Goal: Task Accomplishment & Management: Manage account settings

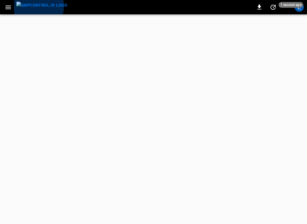
click at [38, 6] on img "menu" at bounding box center [41, 5] width 51 height 7
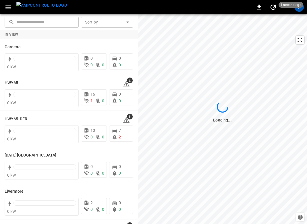
click at [37, 8] on img "menu" at bounding box center [41, 5] width 51 height 7
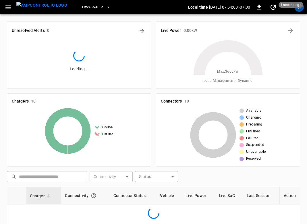
click at [84, 6] on span "HWY65-DER" at bounding box center [92, 7] width 21 height 7
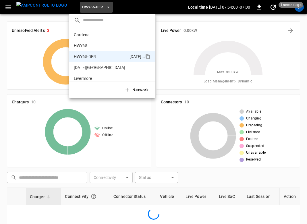
scroll to position [20, 0]
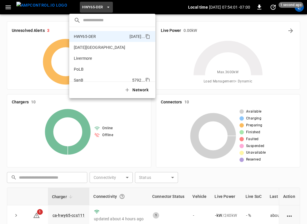
click at [80, 78] on p "SanB" at bounding box center [102, 80] width 56 height 6
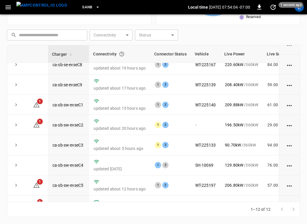
scroll to position [104, 0]
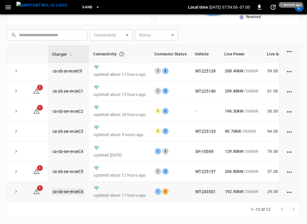
click at [67, 192] on link "ca-sb-sw-evseC6" at bounding box center [67, 191] width 33 height 7
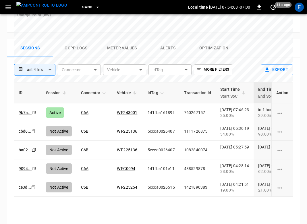
scroll to position [338, 0]
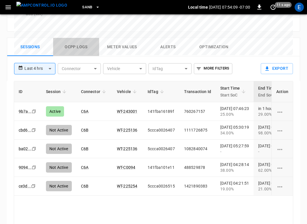
click at [72, 38] on button "Ocpp logs" at bounding box center [76, 47] width 46 height 18
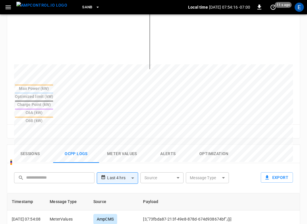
scroll to position [250, 0]
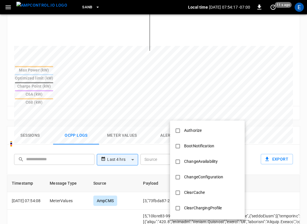
click at [212, 131] on body "**********" at bounding box center [153, 52] width 307 height 604
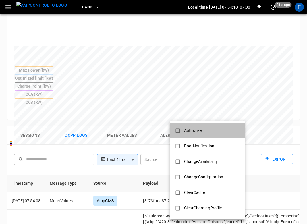
click at [200, 134] on div "Authorize" at bounding box center [193, 130] width 24 height 11
type input "*********"
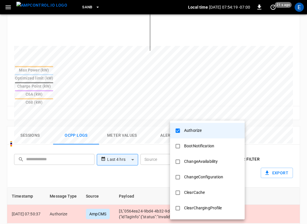
click at [129, 158] on div at bounding box center [153, 112] width 307 height 224
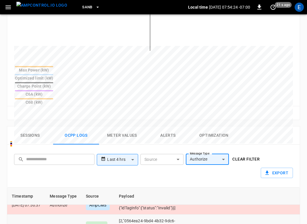
scroll to position [8, 0]
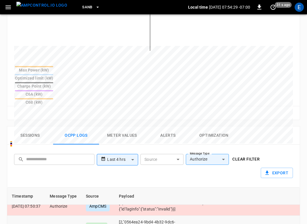
drag, startPoint x: 145, startPoint y: 211, endPoint x: 171, endPoint y: 212, distance: 26.2
click at [171, 216] on td "[2,"0564ea24-9bd4-4b32-9dc6-764f86acf94b","Authorize",{"idTag":"0016810ec416"}]" at bounding box center [163, 228] width 98 height 24
click at [145, 216] on td "[2,"0564ea24-9bd4-4b32-9dc6-764f86acf94b","Authorize",{"idTag":"0016810ec416"}]" at bounding box center [163, 228] width 98 height 24
drag, startPoint x: 145, startPoint y: 211, endPoint x: 171, endPoint y: 210, distance: 26.5
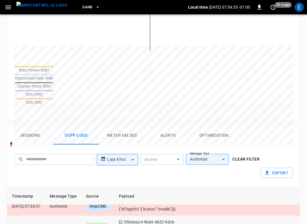
click at [171, 216] on td "[2,"0564ea24-9bd4-4b32-9dc6-764f86acf94b","Authorize",{"idTag":"0016810ec416"}]" at bounding box center [163, 228] width 98 height 24
copy td "0016810ec416"
click at [34, 127] on button "Sessions" at bounding box center [30, 136] width 46 height 18
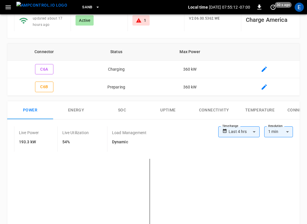
scroll to position [27, 0]
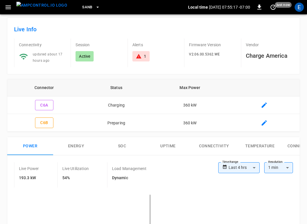
click at [42, 5] on img "menu" at bounding box center [41, 5] width 51 height 7
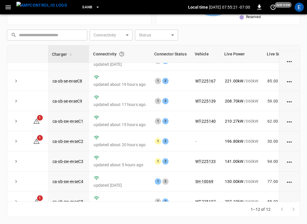
scroll to position [104, 0]
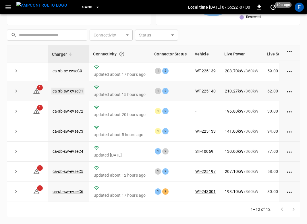
click at [74, 90] on link "ca-sb-sw-evseC1" at bounding box center [67, 91] width 33 height 7
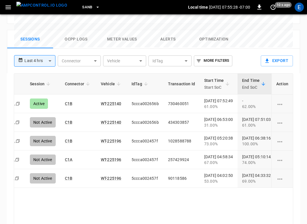
scroll to position [0, 7]
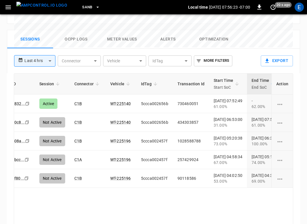
click at [43, 9] on img "menu" at bounding box center [41, 5] width 51 height 7
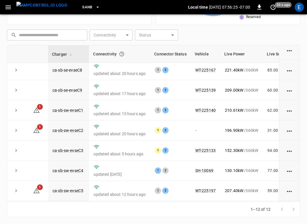
scroll to position [104, 0]
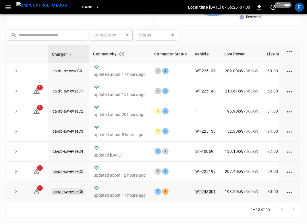
click at [75, 192] on link "ca-sb-sw-evseC6" at bounding box center [67, 191] width 33 height 7
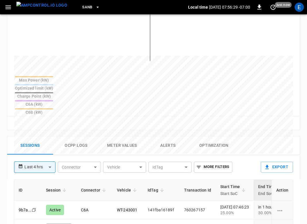
scroll to position [236, 0]
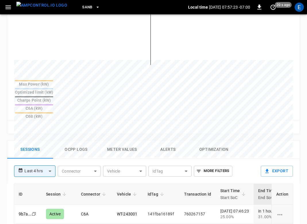
click at [43, 9] on img "menu" at bounding box center [41, 5] width 51 height 7
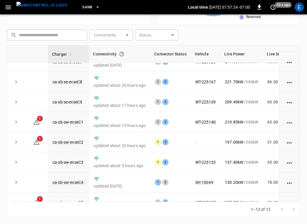
scroll to position [104, 0]
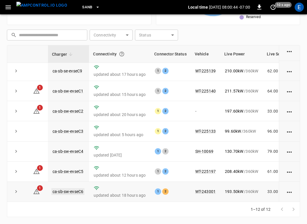
click at [74, 192] on link "ca-sb-sw-evseC6" at bounding box center [67, 191] width 33 height 7
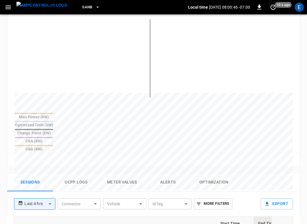
scroll to position [346, 0]
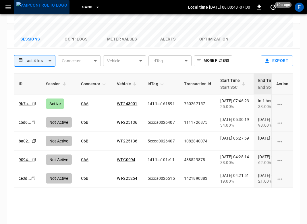
click at [47, 5] on img "menu" at bounding box center [41, 5] width 51 height 7
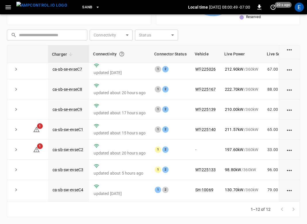
scroll to position [104, 0]
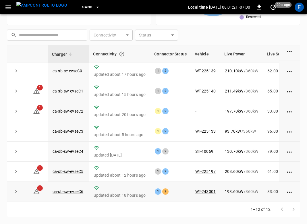
click at [73, 187] on td "ca-sb-sw-evseC6" at bounding box center [68, 192] width 41 height 20
click at [73, 189] on link "ca-sb-sw-evseC6" at bounding box center [67, 191] width 33 height 7
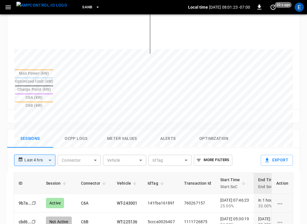
scroll to position [287, 0]
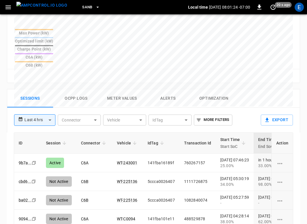
click at [74, 89] on button "Ocpp logs" at bounding box center [76, 98] width 46 height 18
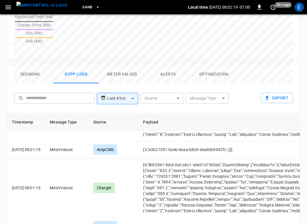
scroll to position [228, 0]
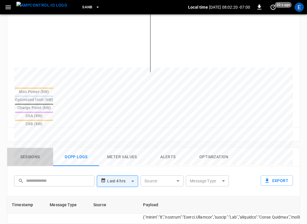
click at [32, 148] on button "Sessions" at bounding box center [30, 157] width 46 height 18
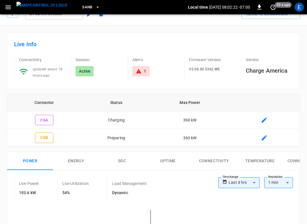
scroll to position [0, 0]
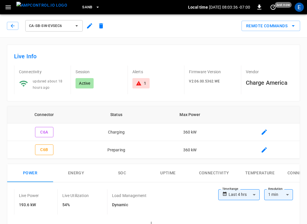
click at [82, 6] on button "SanB" at bounding box center [91, 7] width 22 height 11
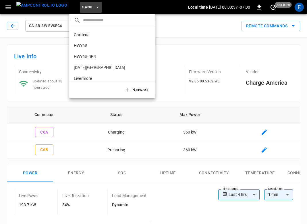
scroll to position [48, 0]
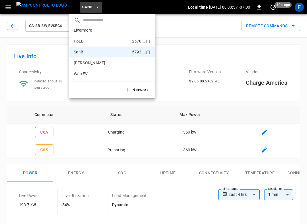
click at [87, 40] on p "PoLB" at bounding box center [102, 41] width 56 height 6
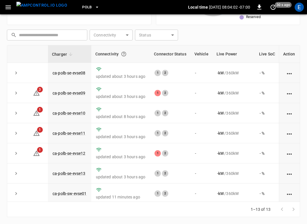
click at [81, 13] on div "PoLB" at bounding box center [130, 8] width 116 height 14
click at [82, 8] on span "PoLB" at bounding box center [87, 7] width 10 height 7
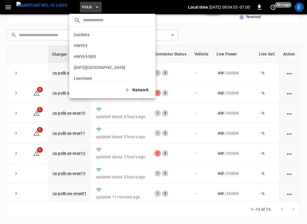
scroll to position [48, 0]
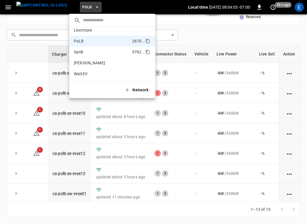
click at [84, 51] on p "SanB" at bounding box center [102, 52] width 56 height 6
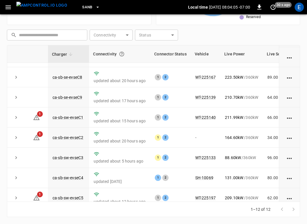
scroll to position [104, 0]
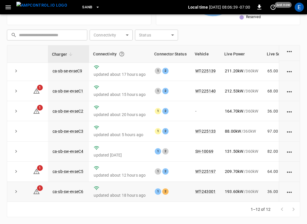
click at [74, 194] on td "ca-sb-sw-evseC6" at bounding box center [68, 192] width 41 height 20
click at [74, 187] on td "ca-sb-sw-evseC6" at bounding box center [68, 192] width 41 height 20
click at [74, 192] on link "ca-sb-sw-evseC6" at bounding box center [67, 191] width 33 height 7
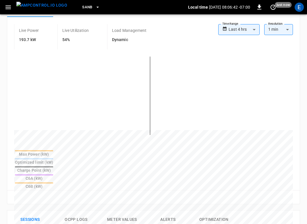
scroll to position [269, 0]
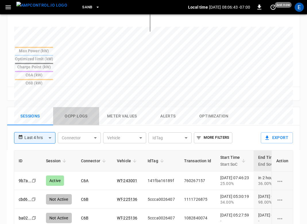
click at [83, 107] on button "Ocpp logs" at bounding box center [76, 116] width 46 height 18
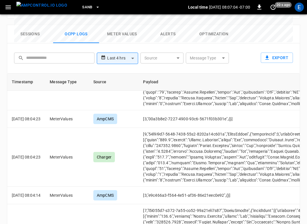
scroll to position [1635, 0]
click at [43, 7] on img "menu" at bounding box center [41, 5] width 51 height 7
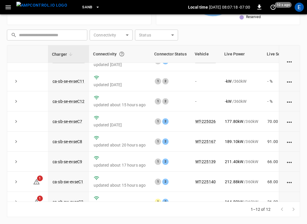
scroll to position [104, 0]
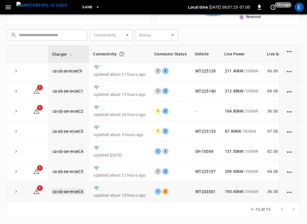
click at [78, 190] on link "ca-sb-sw-evseC6" at bounding box center [67, 191] width 33 height 7
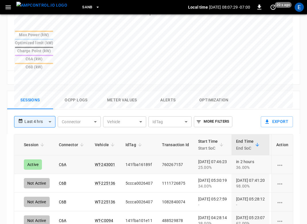
scroll to position [0, 24]
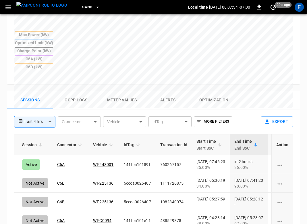
click at [43, 7] on img "menu" at bounding box center [41, 5] width 51 height 7
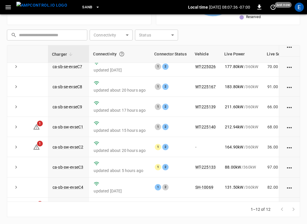
scroll to position [104, 0]
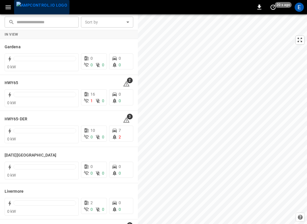
click at [45, 13] on button "menu" at bounding box center [41, 7] width 55 height 14
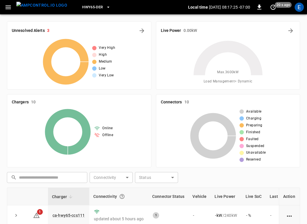
click at [82, 5] on span "HWY65-DER" at bounding box center [92, 7] width 21 height 7
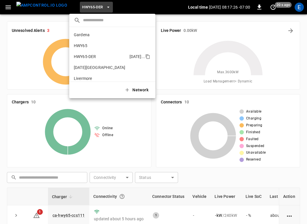
scroll to position [20, 0]
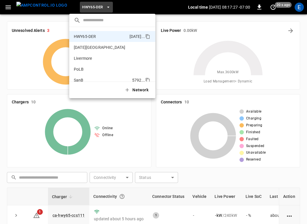
click at [88, 76] on li "SanB 5792 ..." at bounding box center [112, 80] width 86 height 11
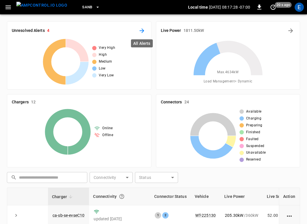
click at [139, 29] on icon "All Alerts" at bounding box center [142, 30] width 7 height 7
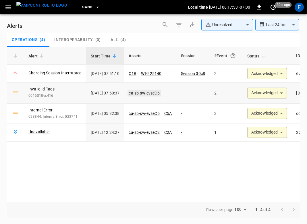
click at [160, 91] on link "ca-sb-sw-evseC6" at bounding box center [144, 93] width 33 height 7
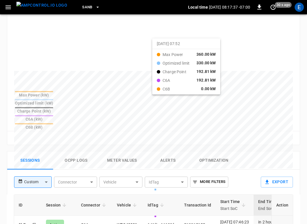
scroll to position [276, 0]
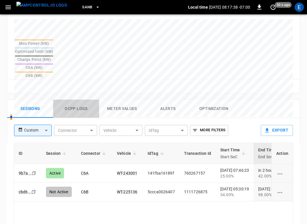
click at [87, 100] on button "Ocpp logs" at bounding box center [76, 109] width 46 height 18
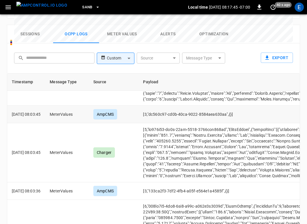
scroll to position [830, 0]
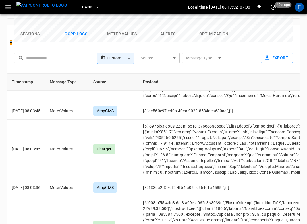
click at [47, 9] on img "menu" at bounding box center [41, 5] width 51 height 7
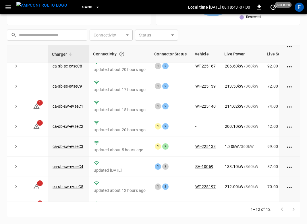
scroll to position [104, 0]
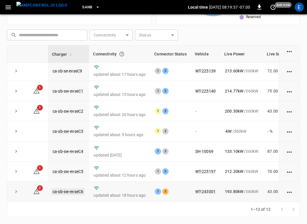
click at [72, 191] on link "ca-sb-sw-evseC6" at bounding box center [67, 191] width 33 height 7
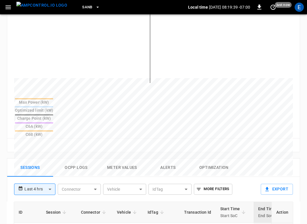
scroll to position [219, 0]
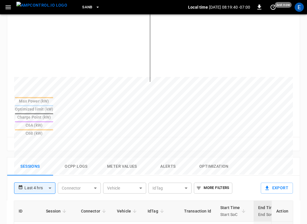
click at [78, 158] on button "Ocpp logs" at bounding box center [76, 167] width 46 height 18
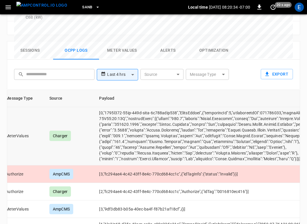
scroll to position [590, 44]
click at [24, 41] on button "Sessions" at bounding box center [30, 50] width 46 height 18
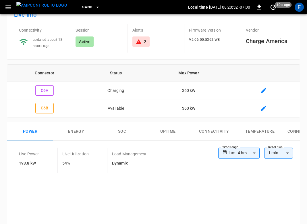
scroll to position [116, 0]
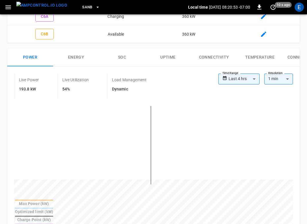
click at [47, 9] on img "menu" at bounding box center [41, 5] width 51 height 7
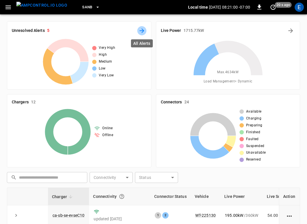
click at [141, 28] on icon "All Alerts" at bounding box center [142, 30] width 7 height 7
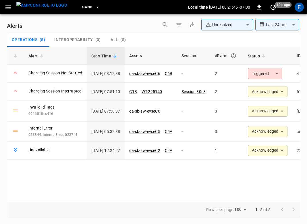
click at [51, 17] on div "**********" at bounding box center [153, 118] width 307 height 208
click at [50, 9] on img "menu" at bounding box center [41, 5] width 51 height 7
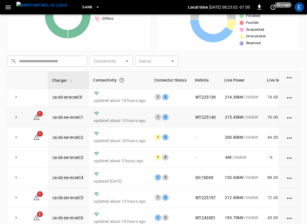
scroll to position [143, 0]
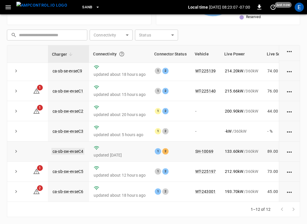
click at [70, 150] on link "ca-sb-sw-evseC4" at bounding box center [67, 151] width 33 height 7
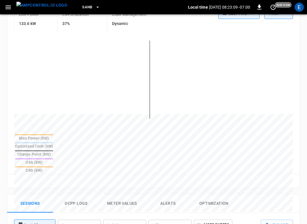
scroll to position [239, 0]
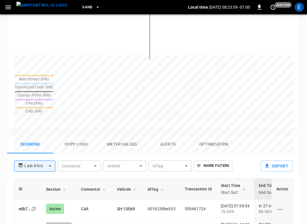
click at [71, 135] on button "Ocpp logs" at bounding box center [76, 144] width 46 height 18
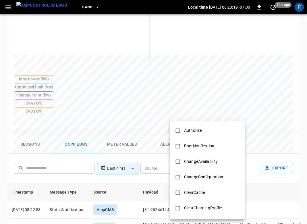
click at [222, 142] on body "**********" at bounding box center [153, 62] width 307 height 602
click at [211, 129] on li "Authorize" at bounding box center [207, 131] width 75 height 16
type input "*********"
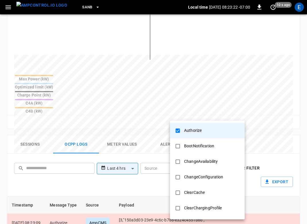
click at [149, 165] on div at bounding box center [153, 112] width 307 height 224
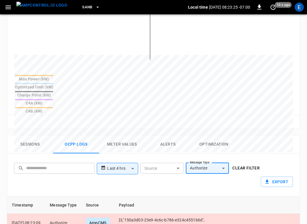
scroll to position [0, 0]
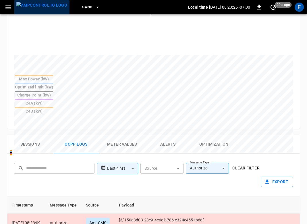
click at [44, 5] on img "menu" at bounding box center [41, 5] width 51 height 7
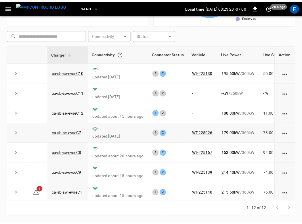
scroll to position [104, 0]
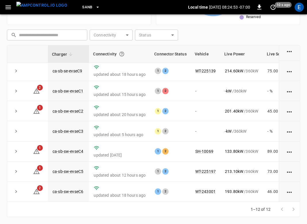
click at [38, 8] on img "menu" at bounding box center [41, 5] width 51 height 7
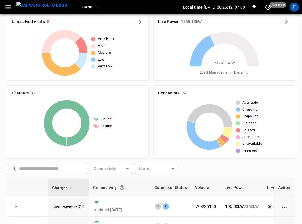
scroll to position [0, 0]
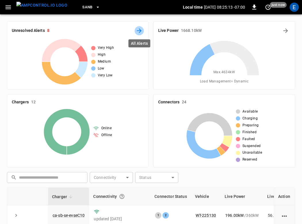
click at [137, 28] on icon "All Alerts" at bounding box center [139, 30] width 7 height 7
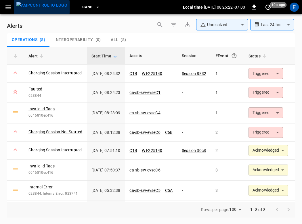
click at [51, 9] on img "menu" at bounding box center [41, 5] width 51 height 7
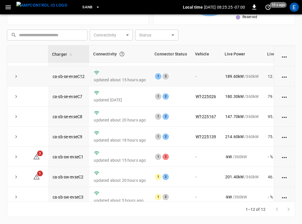
scroll to position [104, 0]
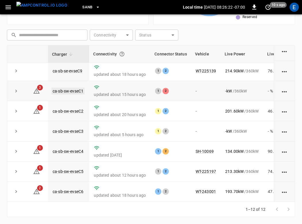
click at [69, 91] on link "ca-sb-sw-evseC1" at bounding box center [67, 91] width 33 height 7
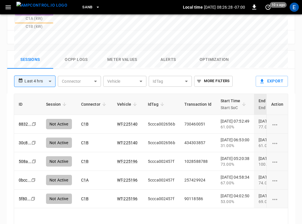
click at [43, 5] on img "menu" at bounding box center [41, 5] width 51 height 7
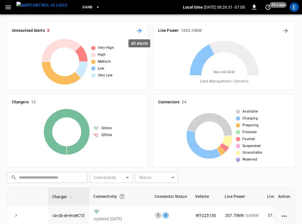
click at [140, 32] on icon "All Alerts" at bounding box center [139, 30] width 7 height 7
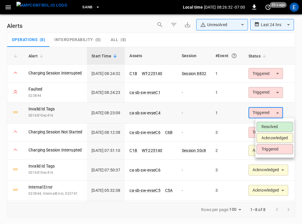
click at [264, 110] on body "**********" at bounding box center [151, 111] width 302 height 222
click at [267, 137] on li "Acknowledged" at bounding box center [275, 138] width 37 height 10
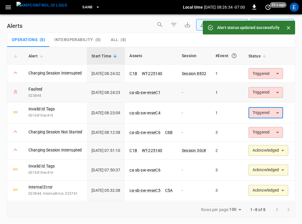
type input "**********"
click at [278, 91] on body "**********" at bounding box center [151, 111] width 302 height 222
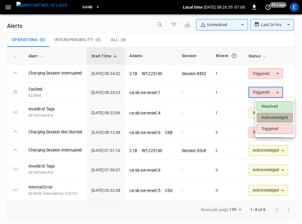
click at [278, 114] on li "Acknowledged" at bounding box center [275, 118] width 37 height 10
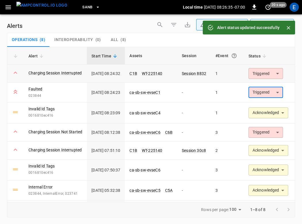
type input "**********"
click at [278, 74] on body "**********" at bounding box center [151, 111] width 302 height 222
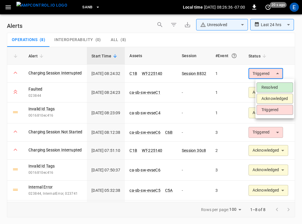
click at [276, 99] on li "Acknowledged" at bounding box center [275, 99] width 37 height 10
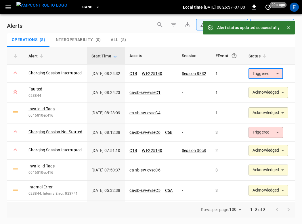
type input "**********"
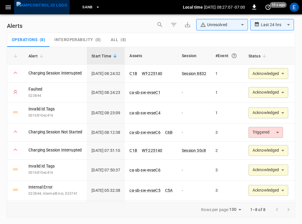
click at [46, 8] on img "menu" at bounding box center [41, 5] width 51 height 7
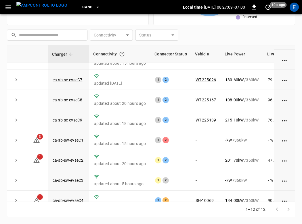
scroll to position [104, 0]
